Goal: Find specific page/section: Find specific page/section

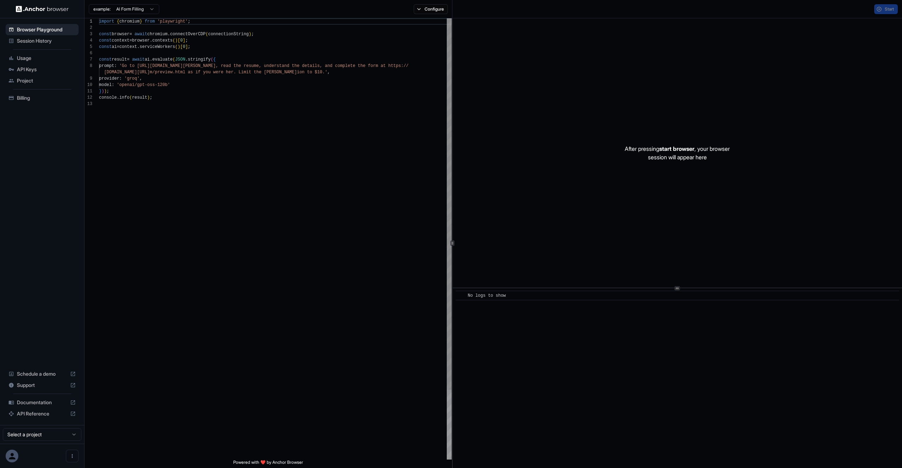
scroll to position [51, 0]
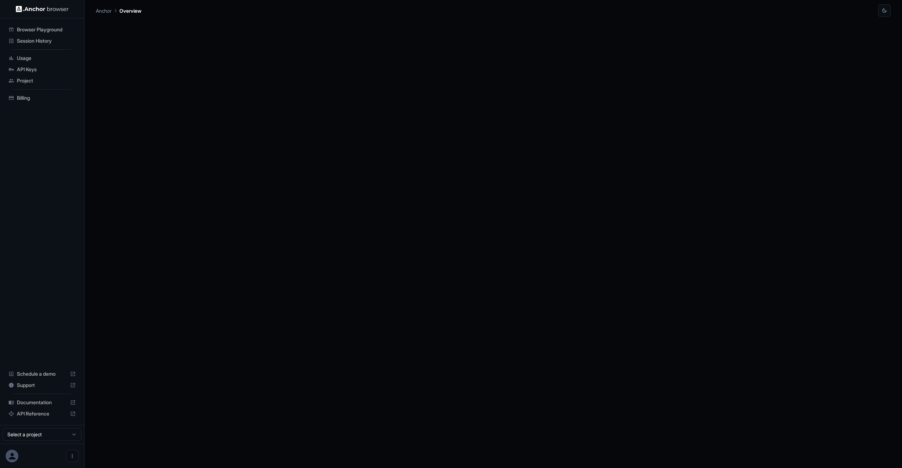
click at [38, 37] on span "Session History" at bounding box center [46, 40] width 59 height 7
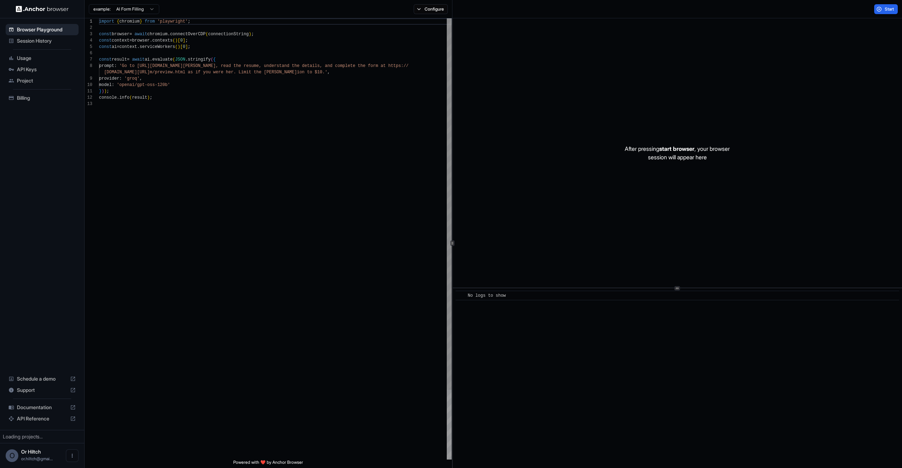
scroll to position [51, 0]
click at [31, 41] on span "Session History" at bounding box center [46, 40] width 59 height 7
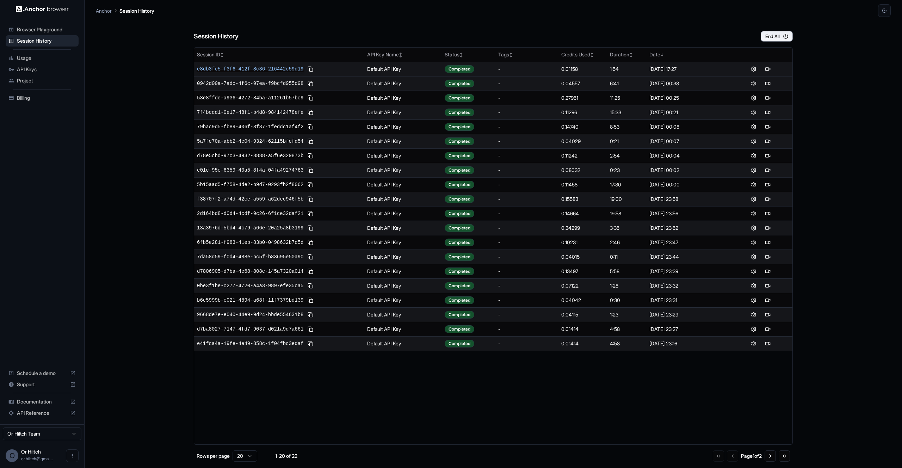
click at [279, 68] on span "e8db3fe5-f3f6-412f-8c36-216442c59d19" at bounding box center [250, 69] width 106 height 7
click at [277, 69] on span "6a8aee07-ff80-46a3-bb42-f687d2fa105d" at bounding box center [250, 69] width 106 height 7
click at [760, 67] on button at bounding box center [761, 69] width 8 height 8
click at [783, 38] on icon "button" at bounding box center [786, 36] width 6 height 6
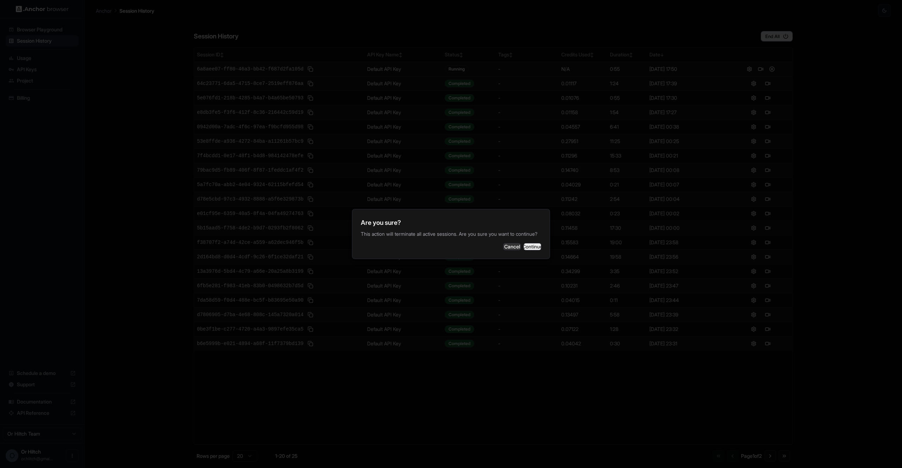
click at [535, 250] on button "Continue" at bounding box center [533, 246] width 18 height 7
